Goal: Task Accomplishment & Management: Manage account settings

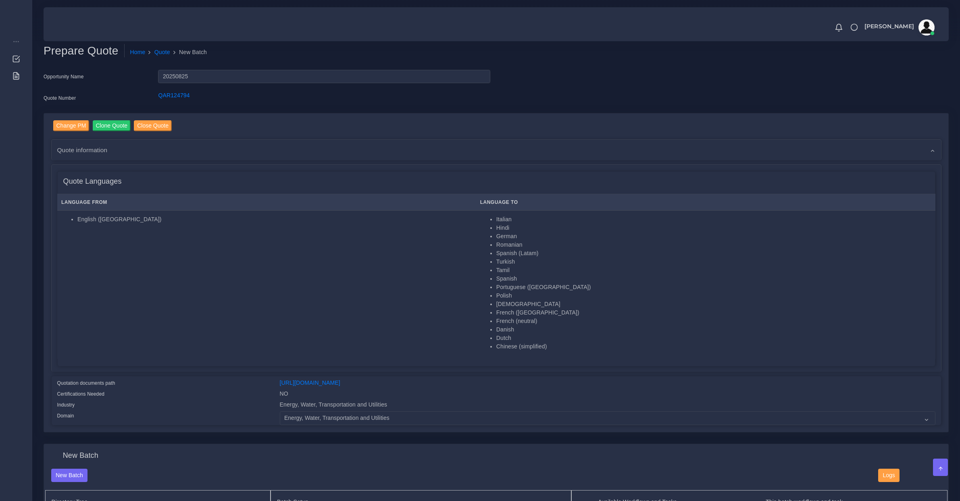
select select "Energy, Water, Transportation and Utilities"
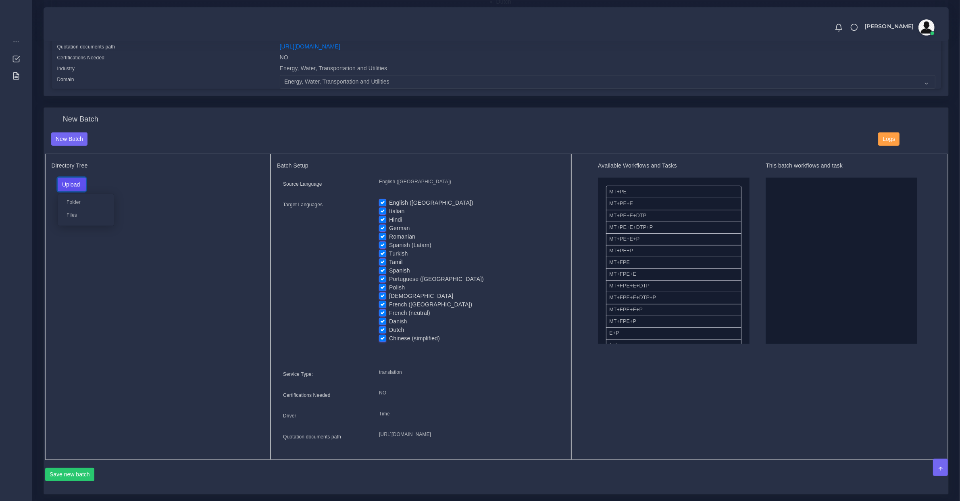
scroll to position [336, 0]
click at [402, 202] on label "English ([GEOGRAPHIC_DATA])" at bounding box center [431, 202] width 84 height 8
click at [386, 202] on input "English (US)" at bounding box center [382, 201] width 7 height 7
checkbox input "false"
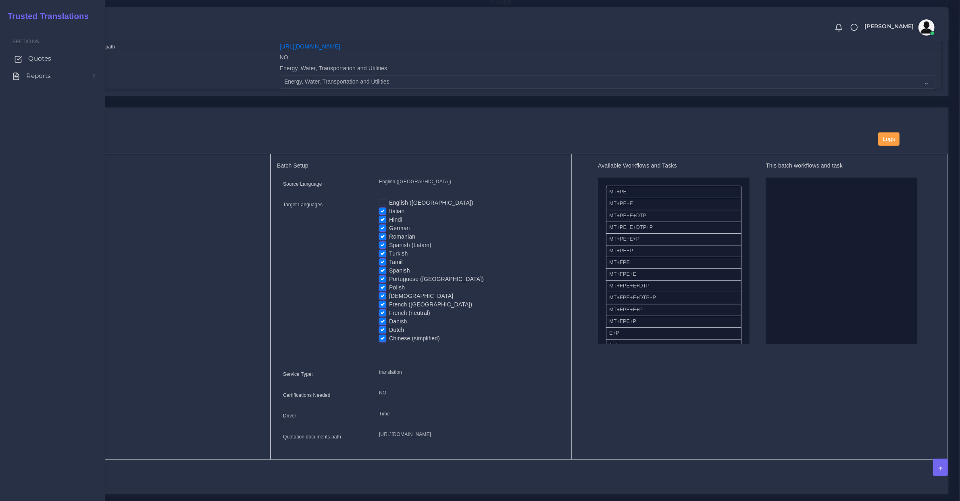
click at [25, 54] on link "Quotes" at bounding box center [52, 58] width 93 height 17
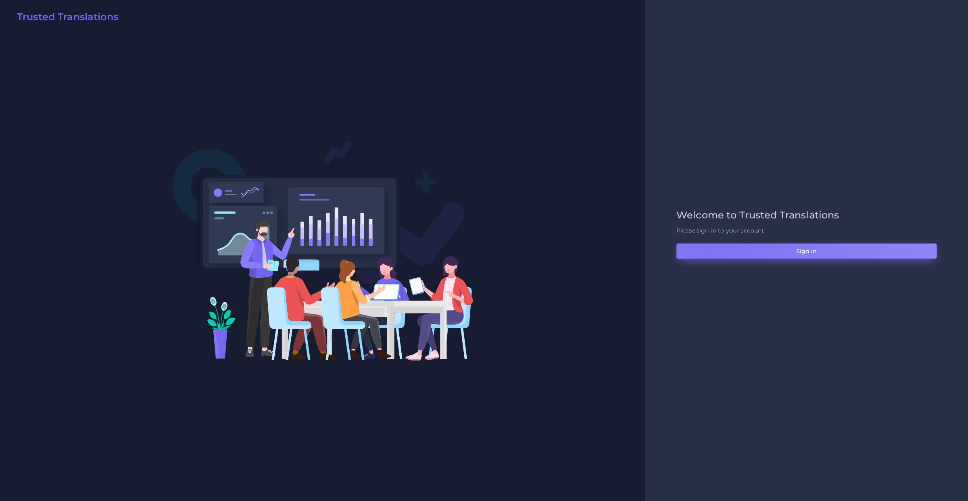
click at [708, 248] on button "Sign in" at bounding box center [806, 250] width 261 height 15
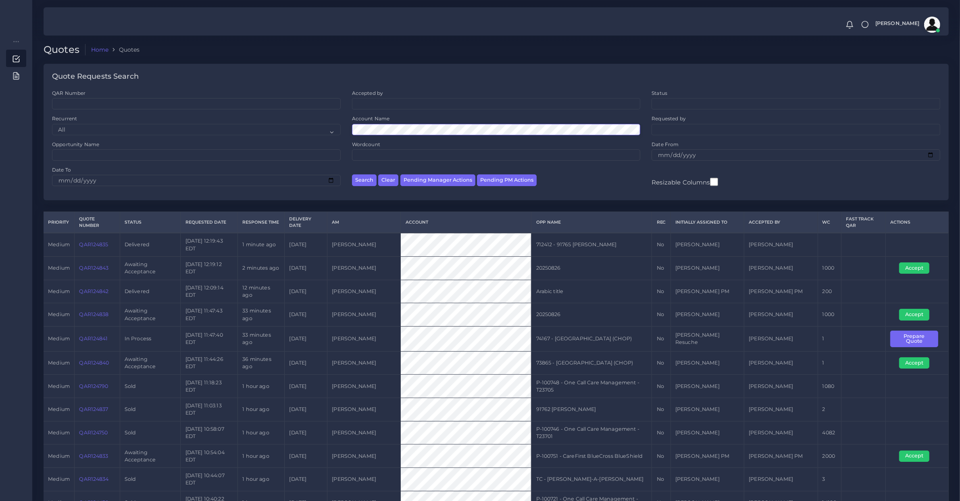
click at [352, 174] on button "Search" at bounding box center [364, 180] width 25 height 12
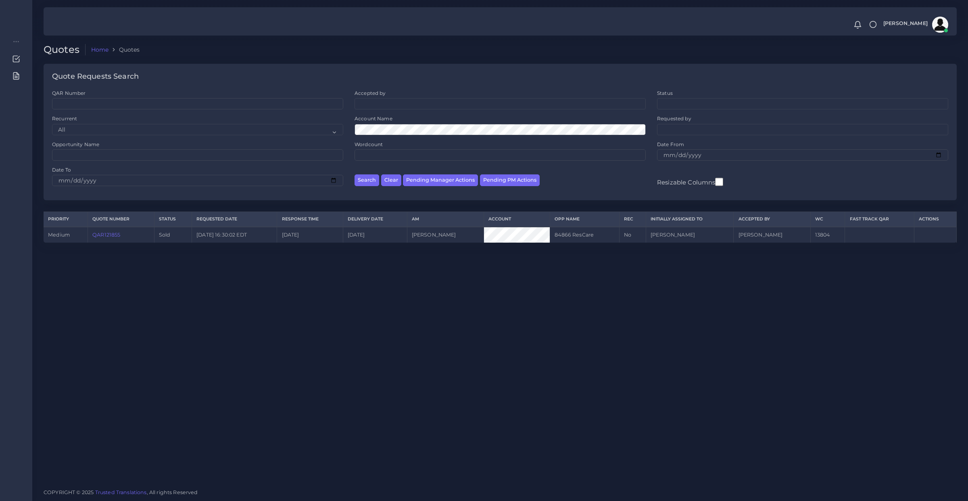
click at [104, 232] on link "QAR121855" at bounding box center [106, 235] width 28 height 6
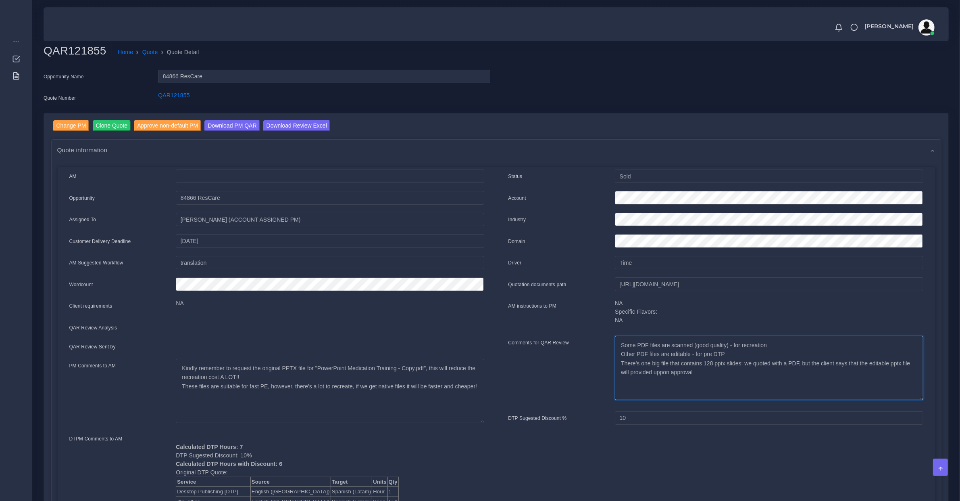
drag, startPoint x: 705, startPoint y: 362, endPoint x: 764, endPoint y: 361, distance: 59.7
click at [764, 361] on textarea "Some PDF files are scanned (good quality) - for recreation Other PDF files are …" at bounding box center [769, 368] width 308 height 64
click at [809, 362] on textarea "Some PDF files are scanned (good quality) - for recreation Other PDF files are …" at bounding box center [769, 368] width 308 height 64
drag, startPoint x: 749, startPoint y: 357, endPoint x: 795, endPoint y: 358, distance: 46.0
click at [795, 358] on textarea "Some PDF files are scanned (good quality) - for recreation Other PDF files are …" at bounding box center [769, 368] width 308 height 64
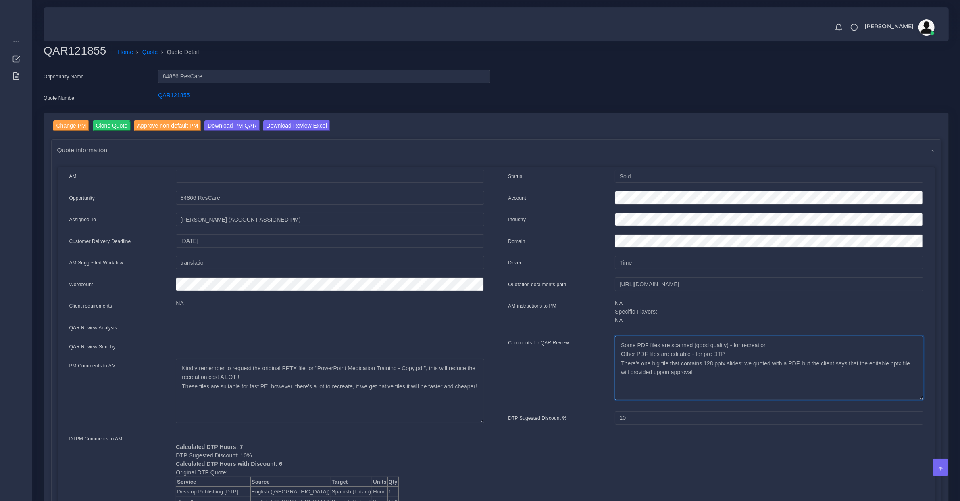
drag, startPoint x: 816, startPoint y: 366, endPoint x: 846, endPoint y: 370, distance: 30.6
click at [846, 370] on textarea "Some PDF files are scanned (good quality) - for recreation Other PDF files are …" at bounding box center [769, 368] width 308 height 64
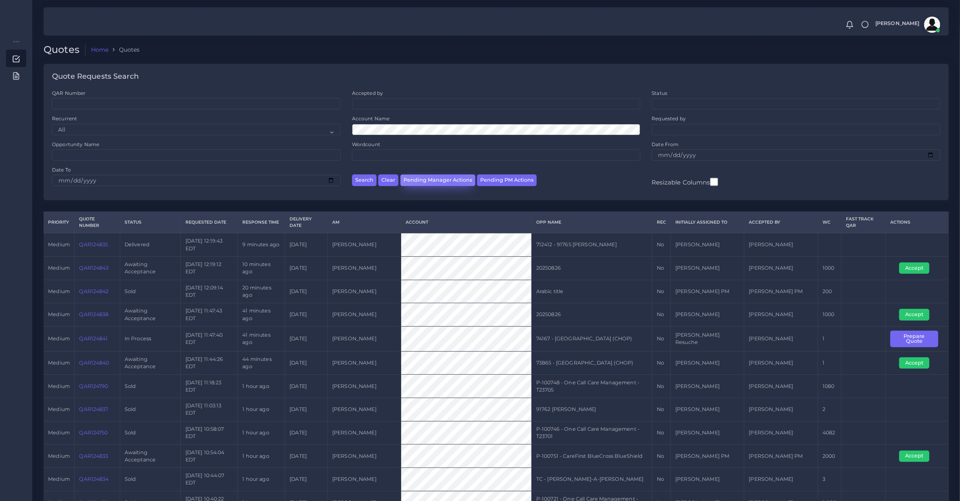
click at [452, 182] on button "Pending Manager Actions" at bounding box center [438, 180] width 75 height 12
select select "awaiting_manager_initial_review"
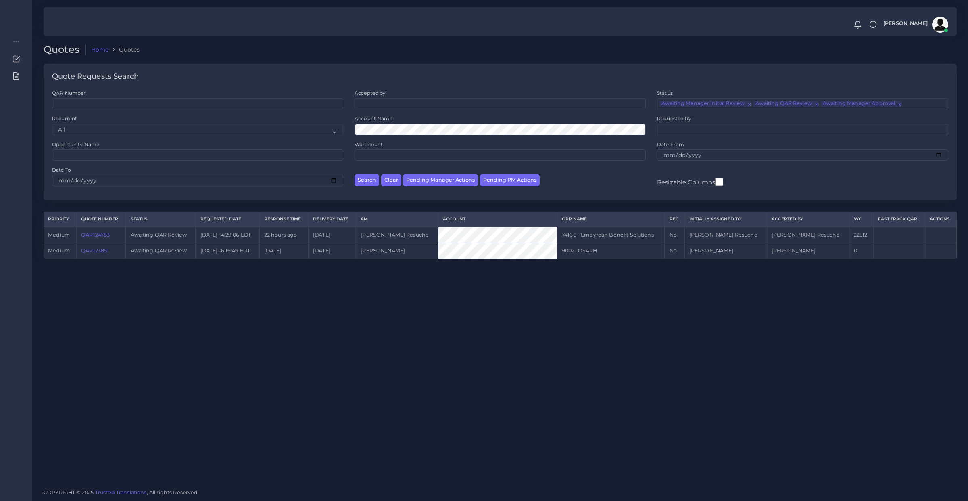
click at [105, 235] on link "QAR124783" at bounding box center [95, 235] width 29 height 6
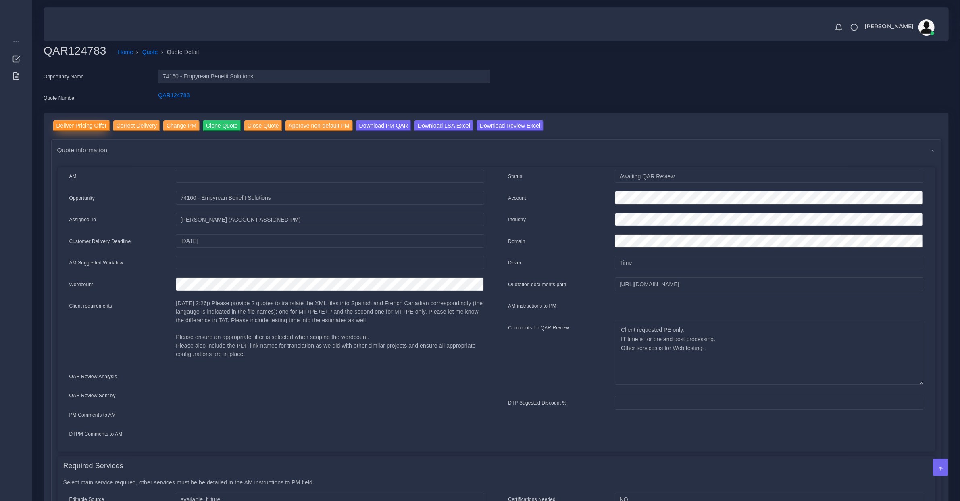
click at [92, 125] on input "Deliver Pricing Offer" at bounding box center [81, 125] width 57 height 11
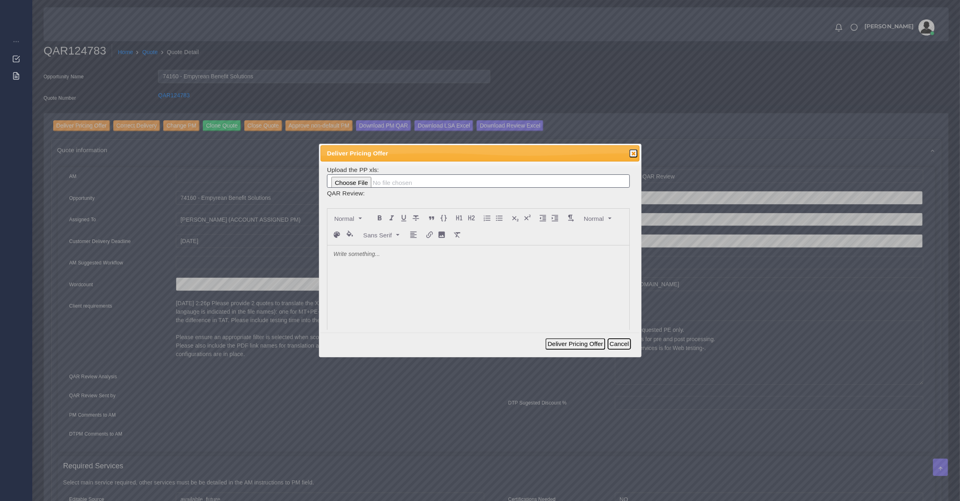
click at [627, 340] on button "Cancel" at bounding box center [619, 343] width 23 height 11
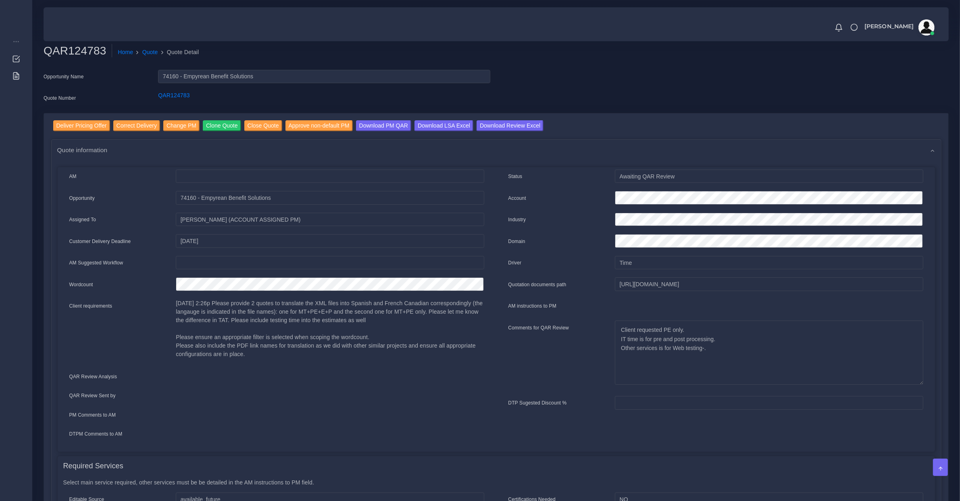
click at [84, 128] on input "Deliver Pricing Offer" at bounding box center [81, 125] width 57 height 11
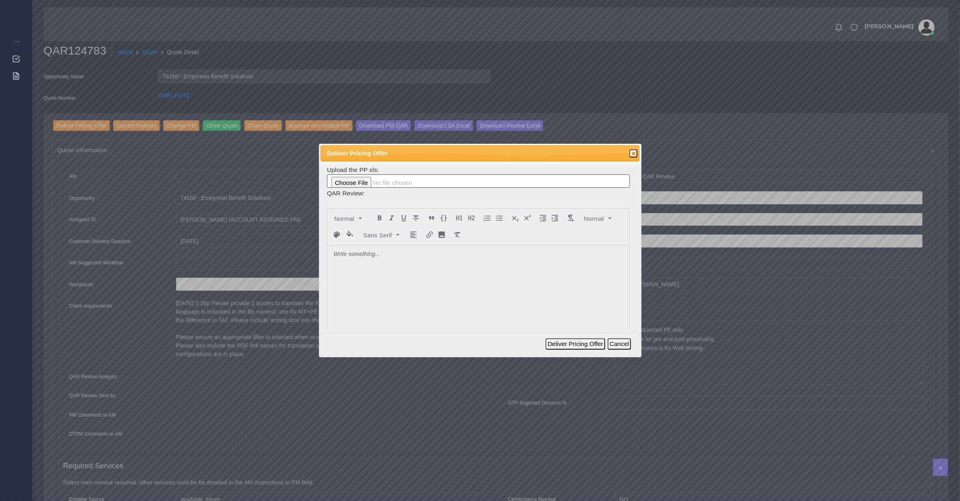
click at [449, 281] on div at bounding box center [479, 305] width 302 height 121
click at [555, 343] on button "Deliver Pricing Offer" at bounding box center [575, 343] width 59 height 11
